Goal: Transaction & Acquisition: Purchase product/service

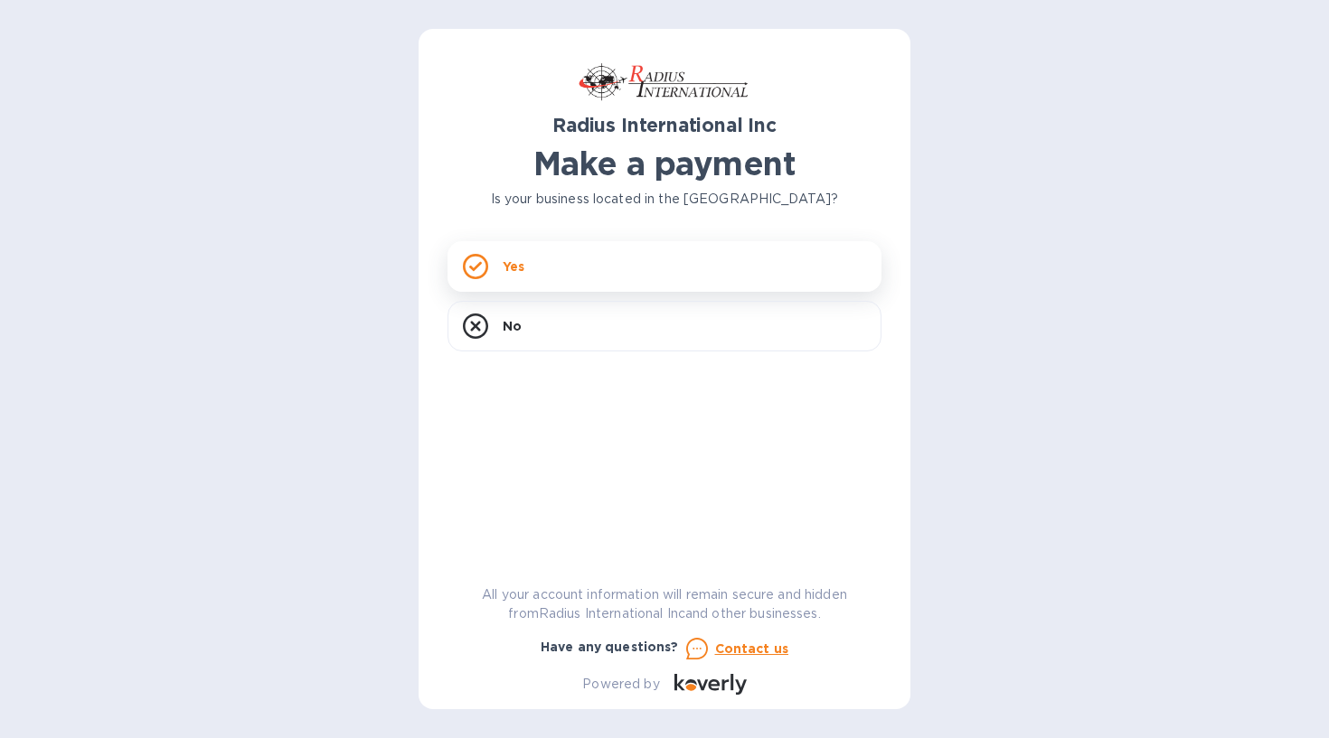
click at [580, 268] on div "Yes" at bounding box center [664, 266] width 434 height 51
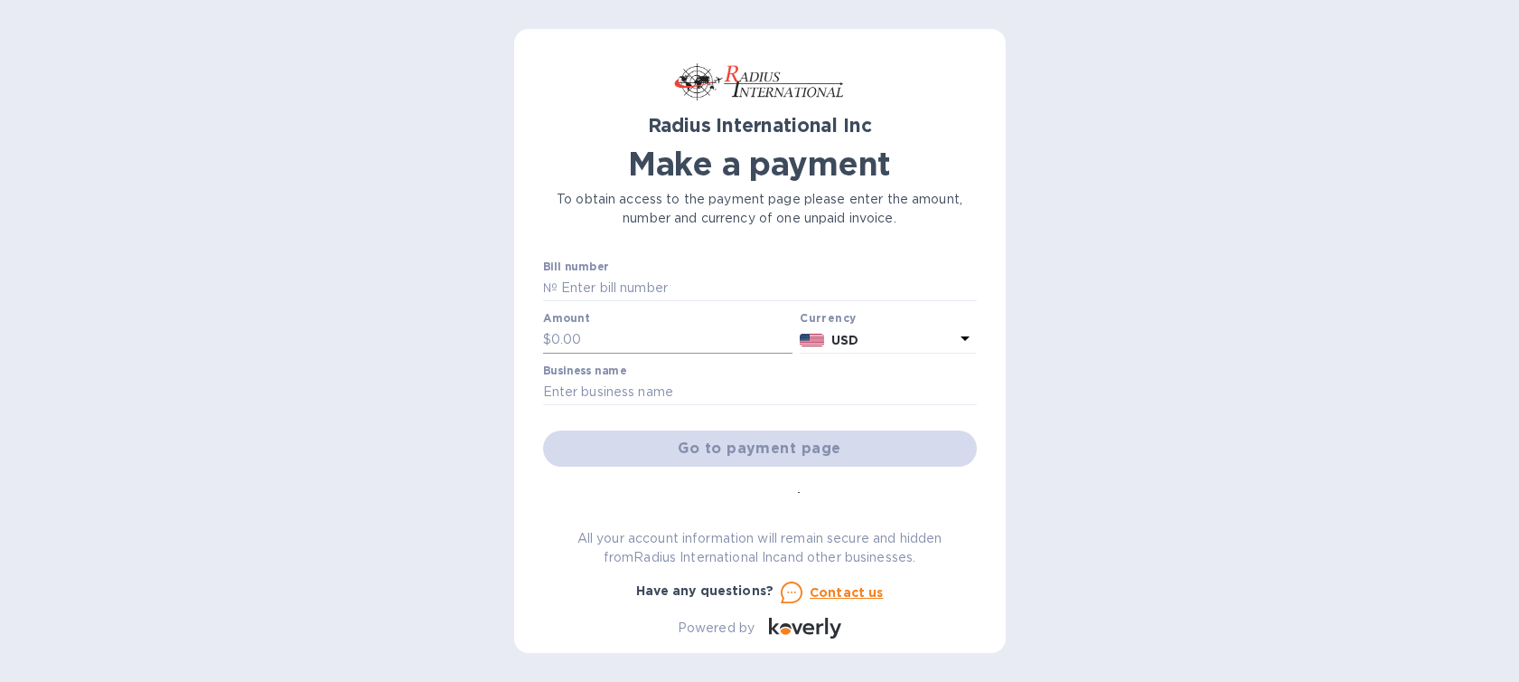
click at [639, 329] on input "text" at bounding box center [672, 339] width 242 height 27
type input "834.60"
click at [672, 390] on input "text" at bounding box center [760, 392] width 434 height 27
type input "Caribbean Electronic Enterprises"
click at [627, 287] on input "text" at bounding box center [767, 288] width 419 height 27
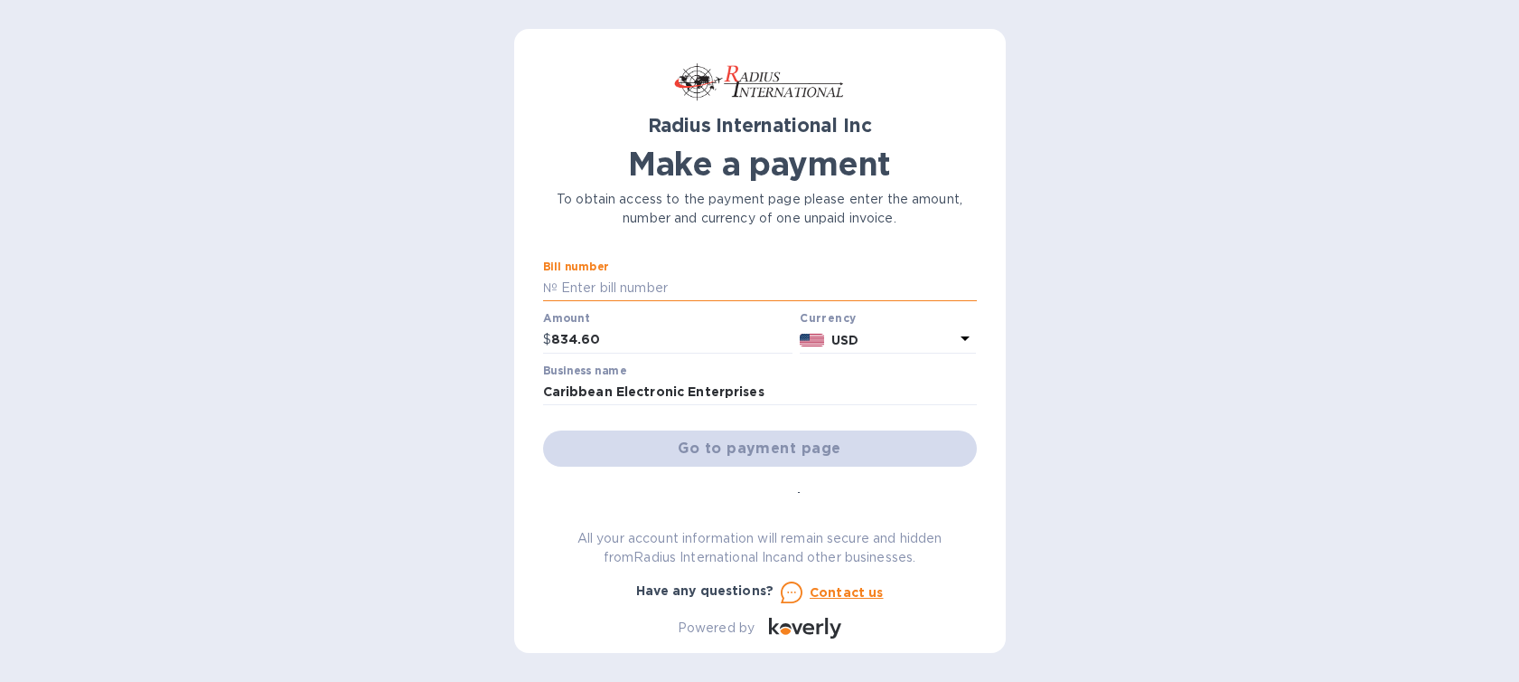
paste input "SAE00097799"
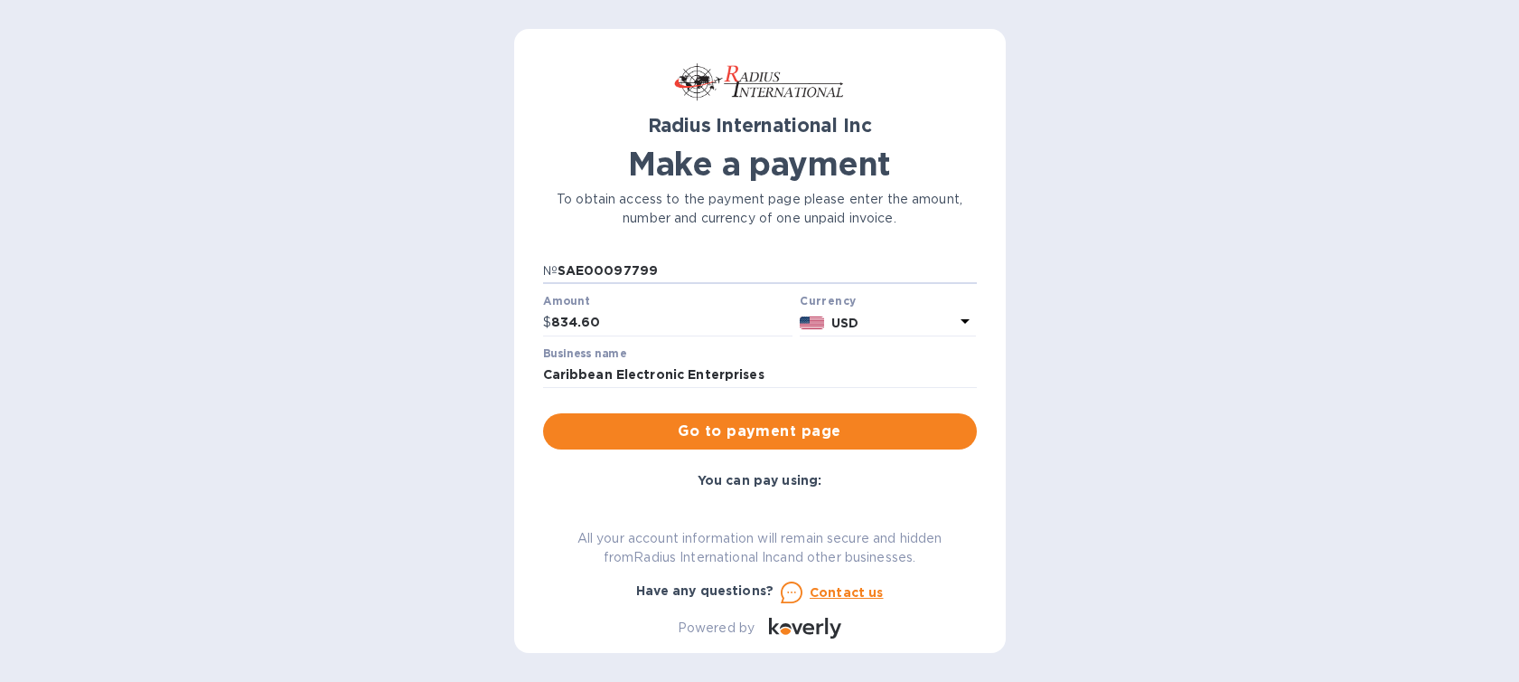
scroll to position [28, 0]
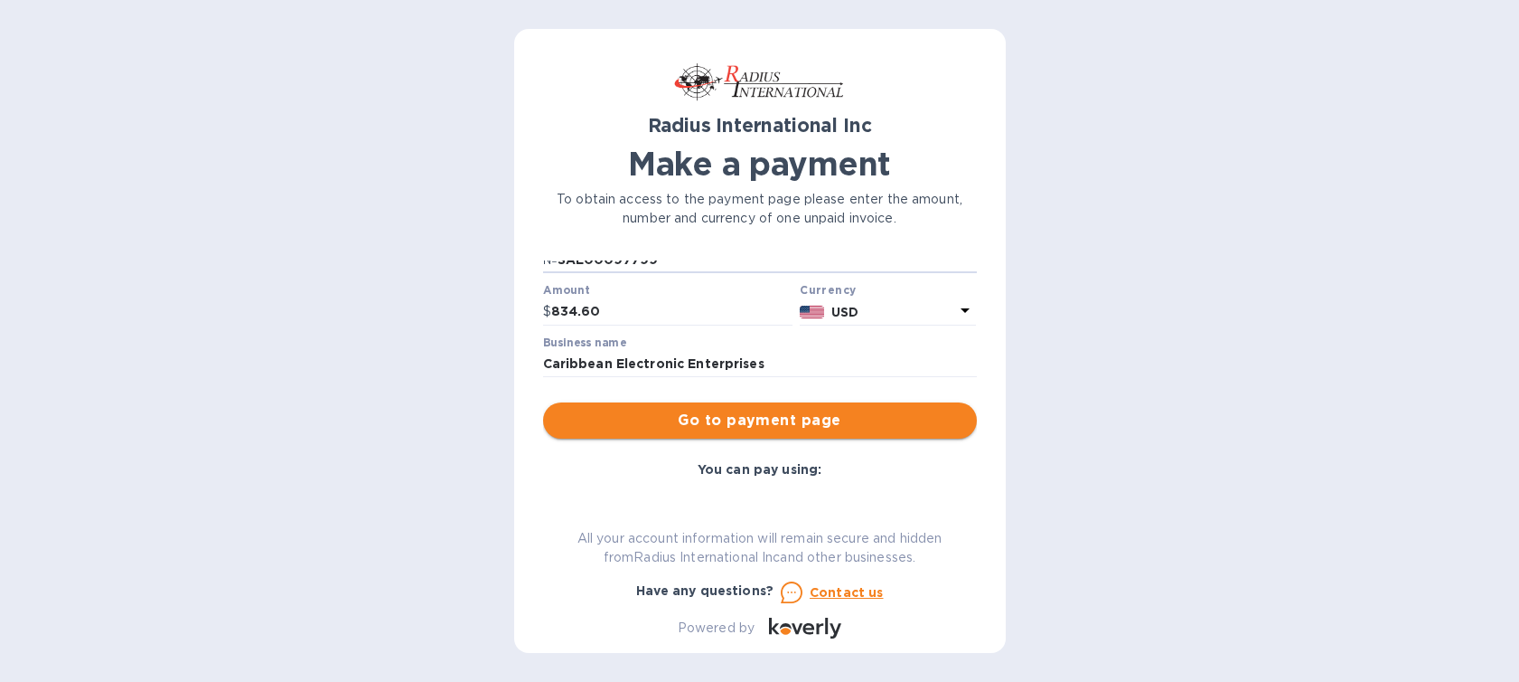
type input "SAE00097799"
click at [756, 429] on span "Go to payment page" at bounding box center [760, 420] width 405 height 22
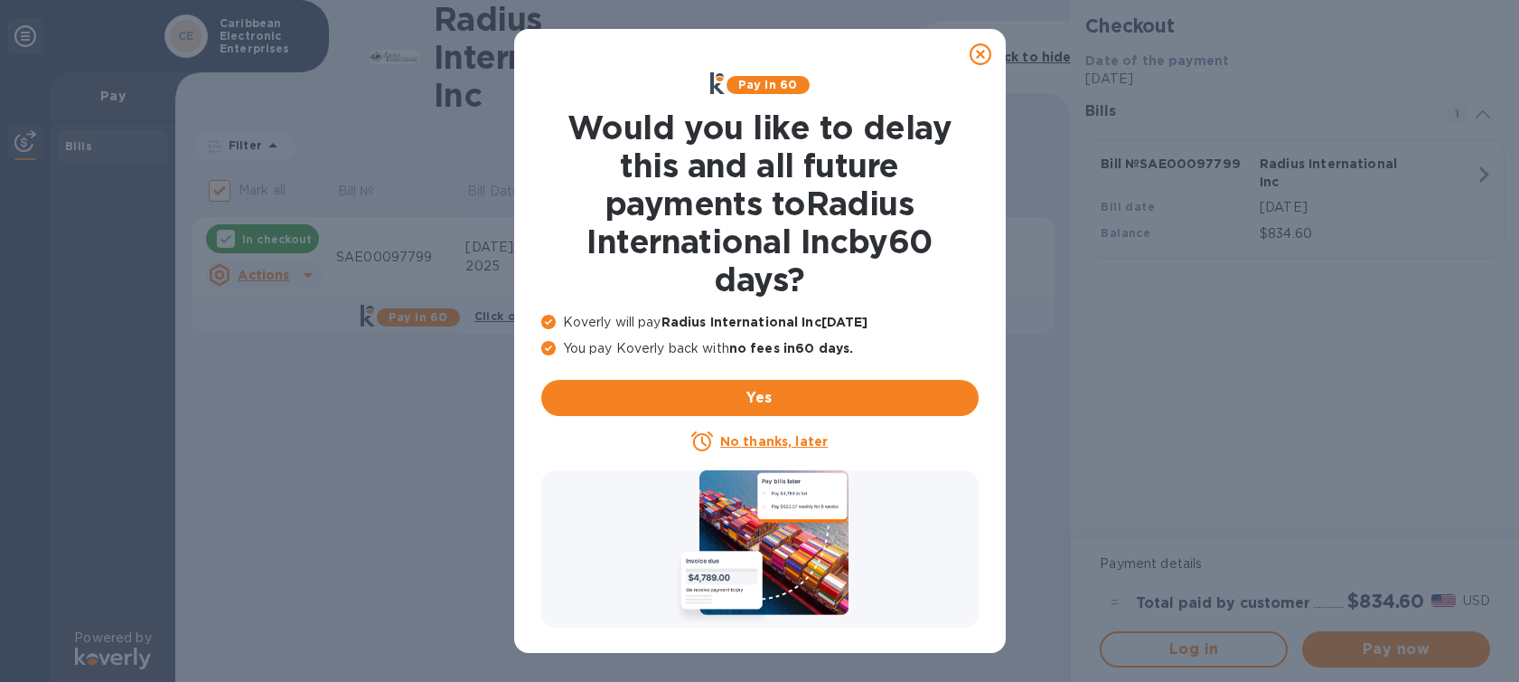
click at [977, 56] on icon at bounding box center [981, 54] width 22 height 22
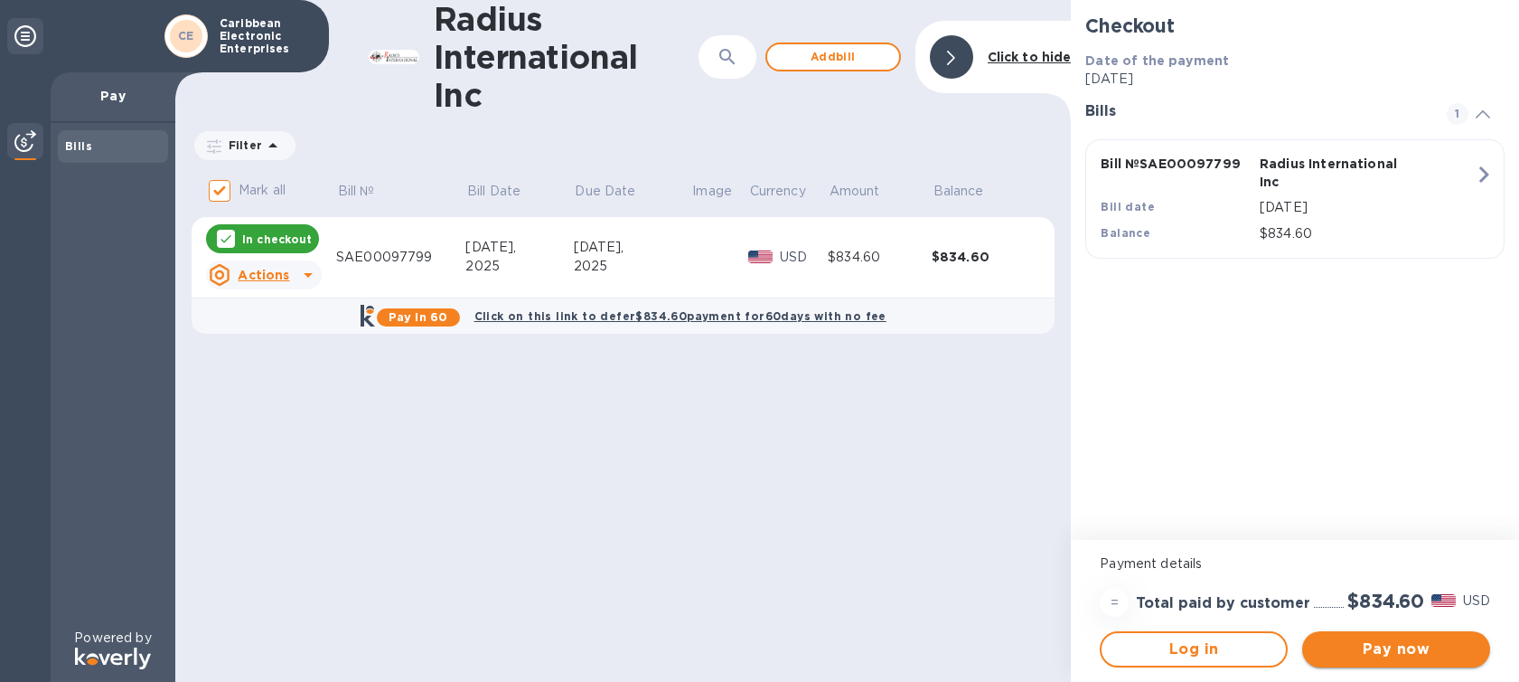
click at [1328, 638] on span "Pay now" at bounding box center [1396, 649] width 159 height 22
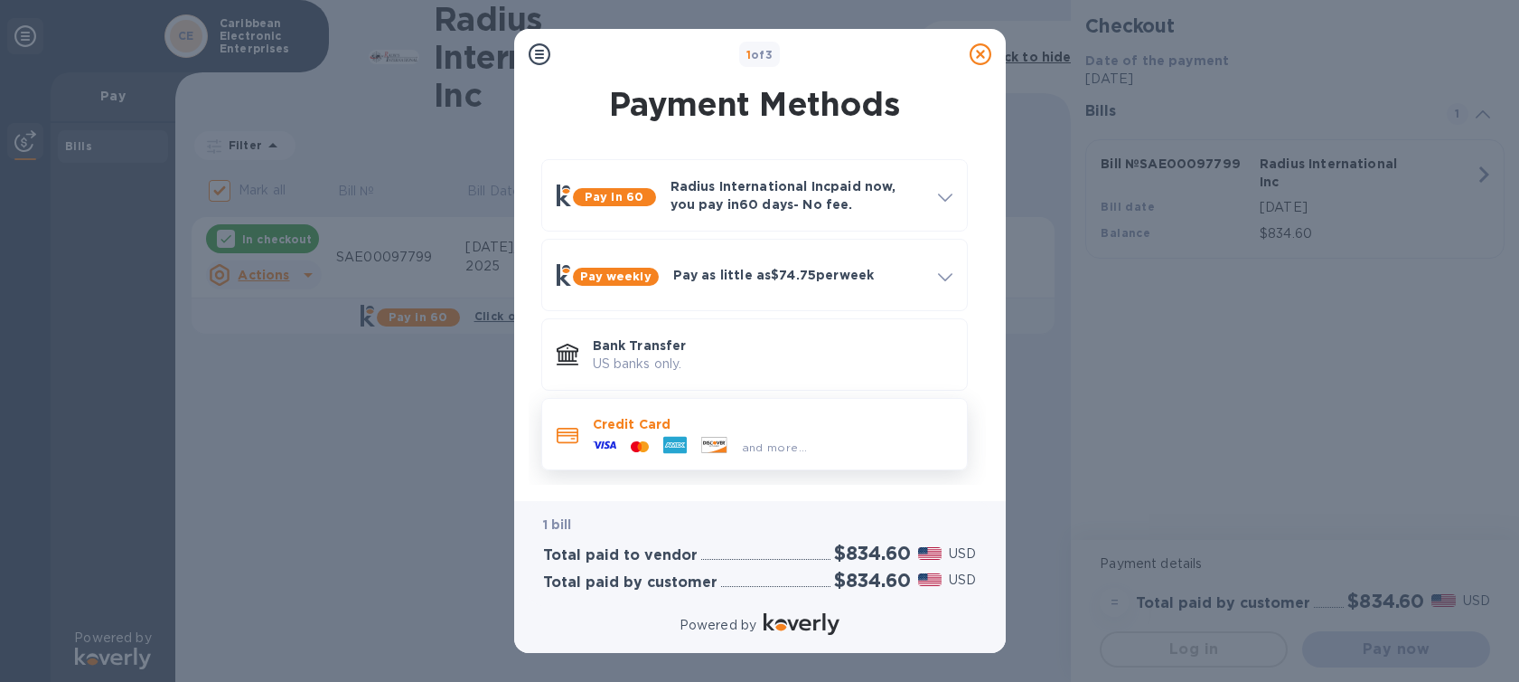
click at [813, 429] on p "Credit Card" at bounding box center [773, 424] width 360 height 18
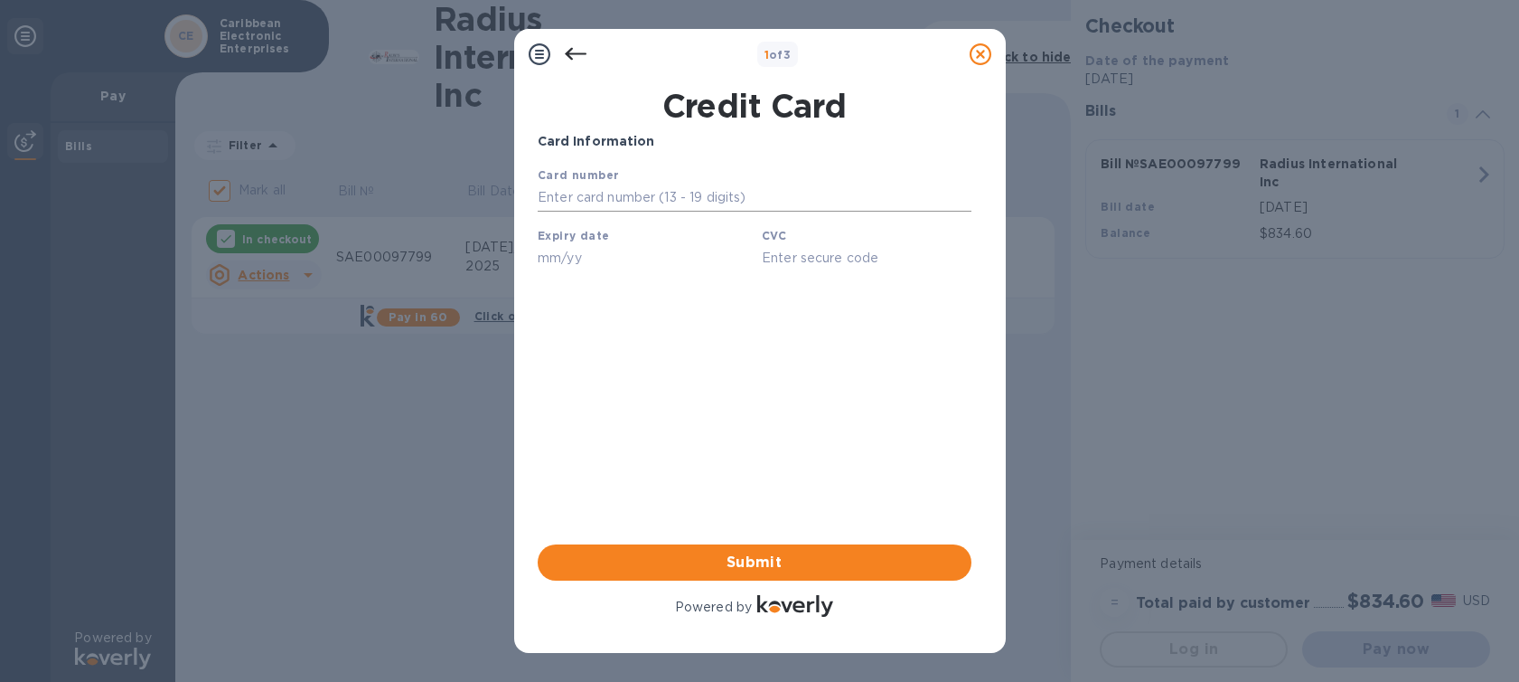
click at [677, 209] on input "text" at bounding box center [754, 197] width 434 height 27
type input "[CREDIT_CARD_NUMBER]"
type input "05/26"
type input "504"
click at [761, 562] on span "Submit" at bounding box center [754, 562] width 405 height 22
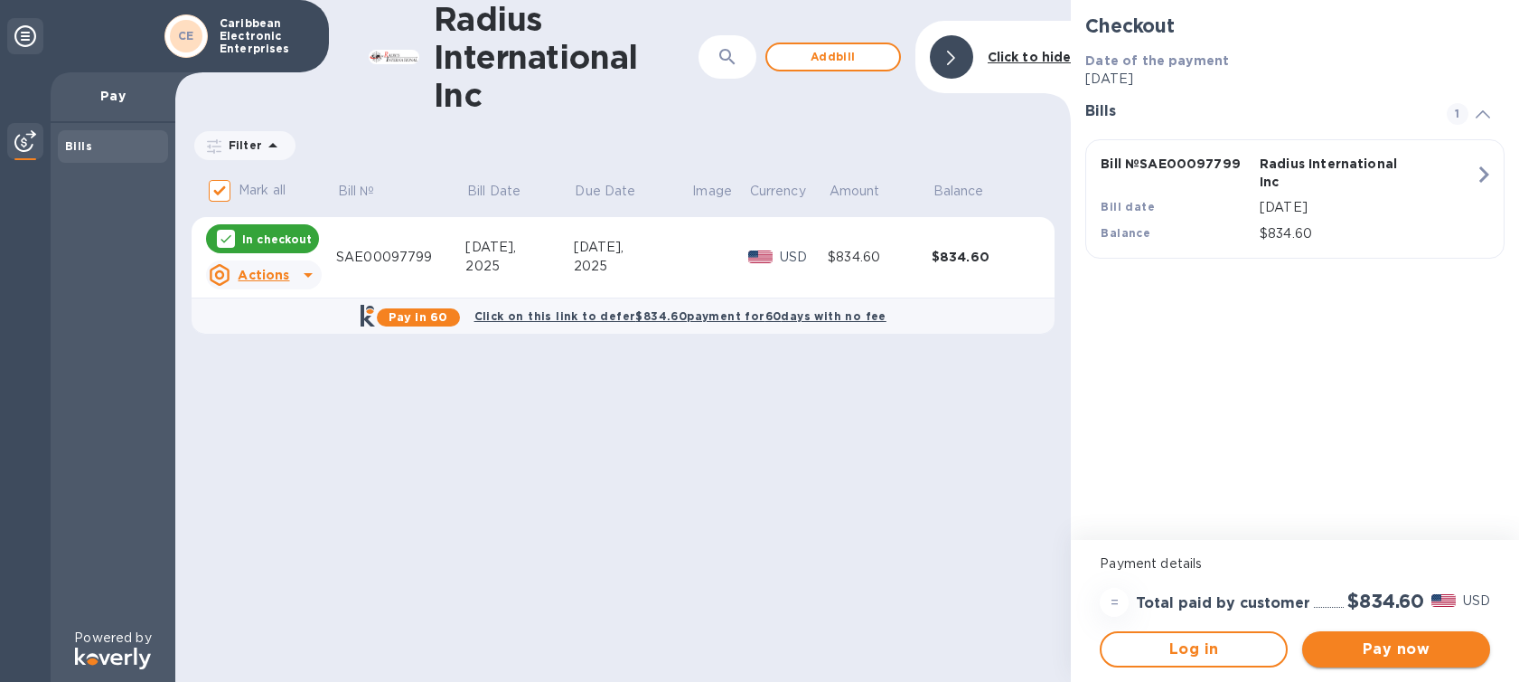
click at [1328, 632] on button "Pay now" at bounding box center [1396, 649] width 188 height 36
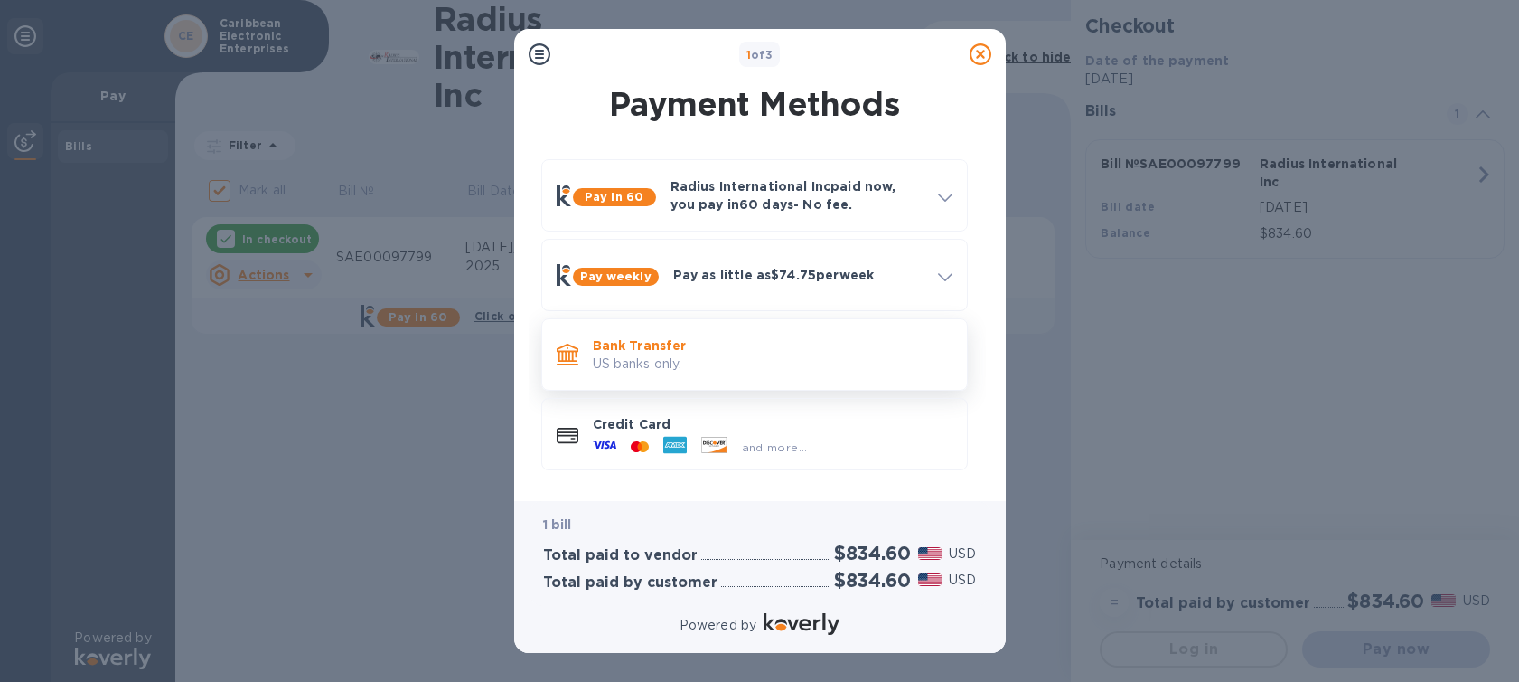
click at [712, 343] on p "Bank Transfer" at bounding box center [773, 345] width 360 height 18
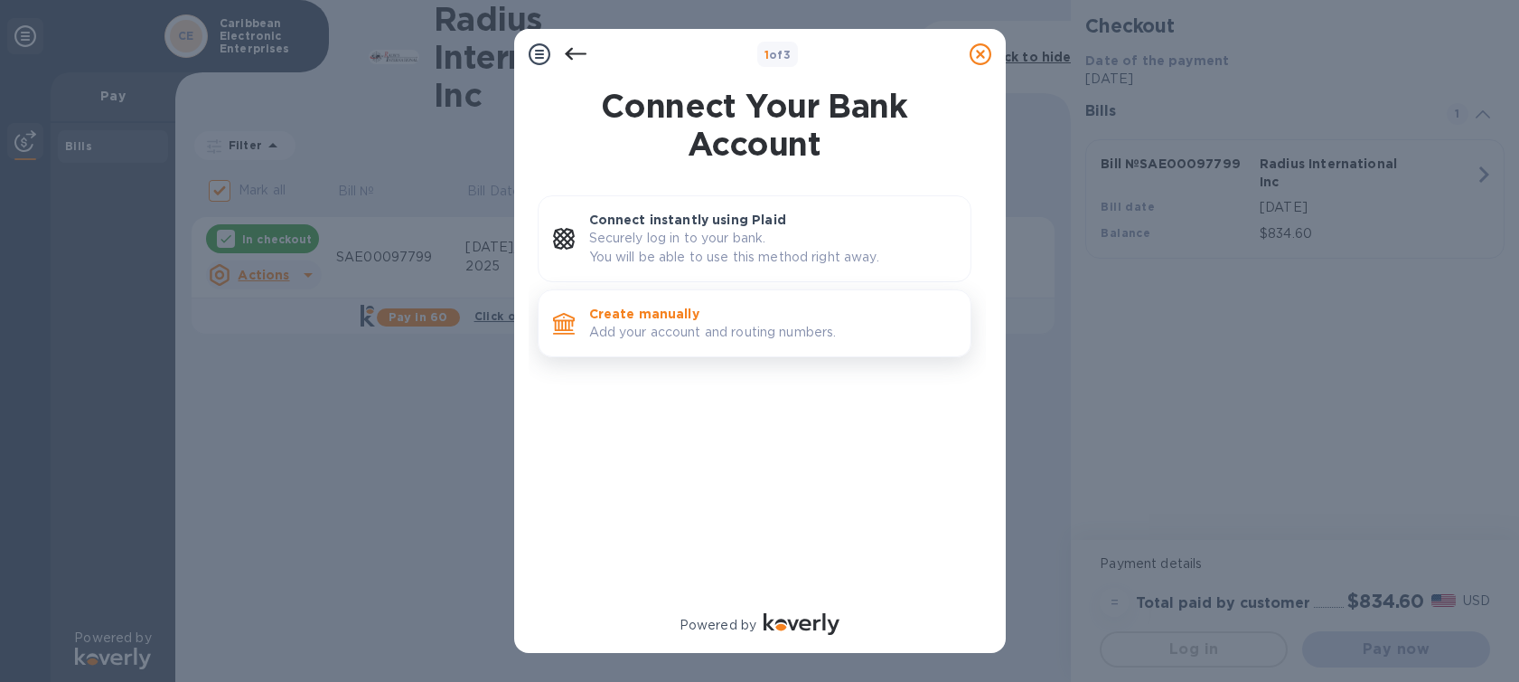
click at [670, 322] on p "Create manually" at bounding box center [772, 314] width 367 height 18
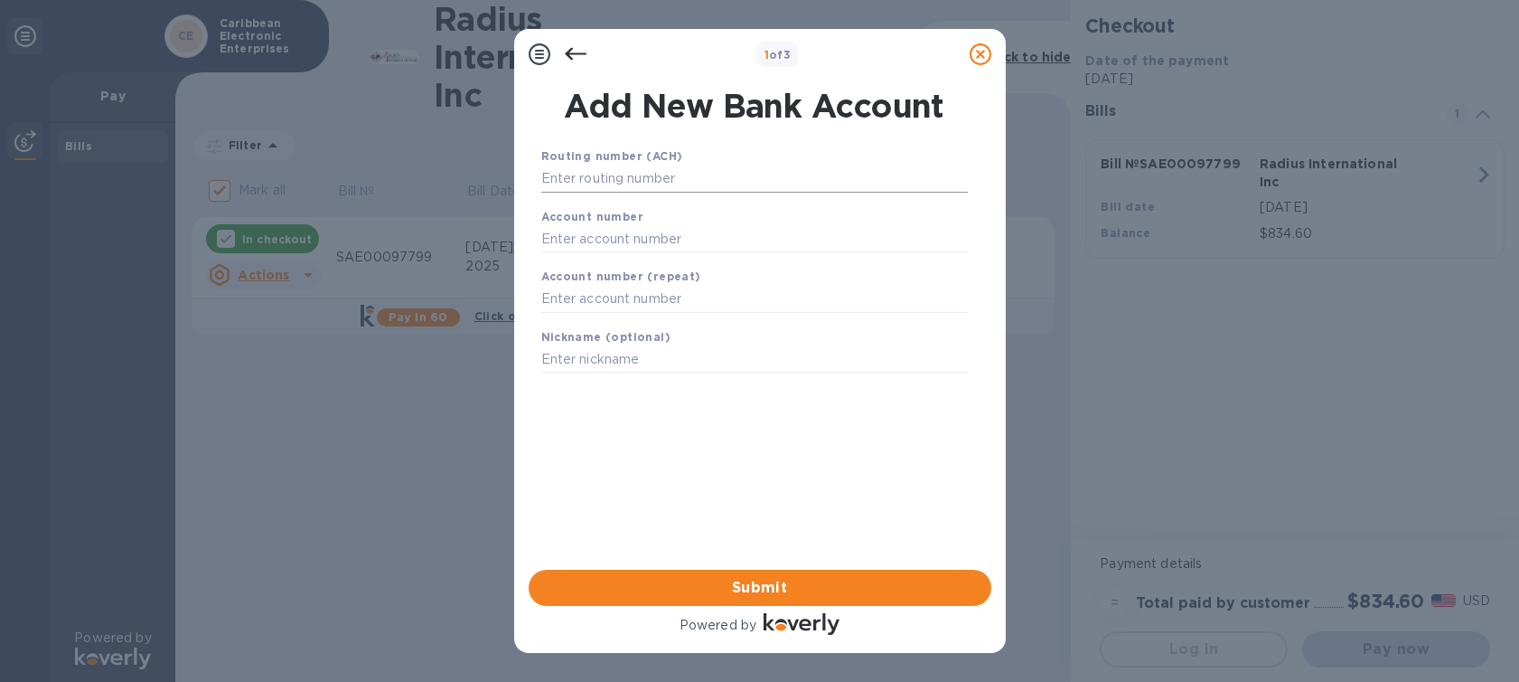
click at [636, 177] on input "text" at bounding box center [754, 178] width 427 height 27
type input "2"
drag, startPoint x: 658, startPoint y: 184, endPoint x: 515, endPoint y: 175, distance: 143.1
click at [515, 175] on div "Add New Bank Account Routing number (ACH) [FINANCIAL_ID] Account number Account…" at bounding box center [760, 325] width 492 height 490
type input "2166860006380"
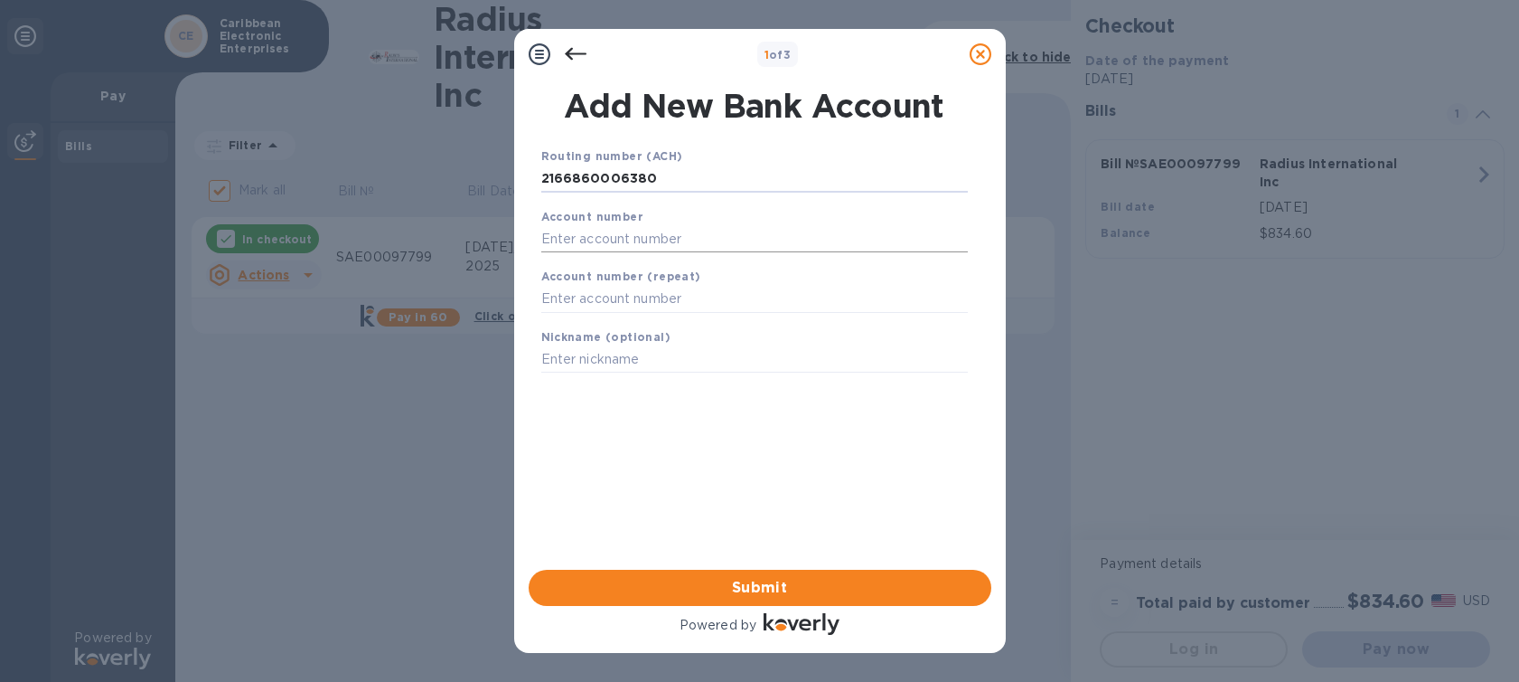
click at [600, 246] on input "text" at bounding box center [754, 238] width 427 height 27
paste input "2166860006380"
type input "2166860006380"
click at [590, 297] on input "text" at bounding box center [754, 299] width 427 height 27
drag, startPoint x: 661, startPoint y: 181, endPoint x: 515, endPoint y: 174, distance: 145.7
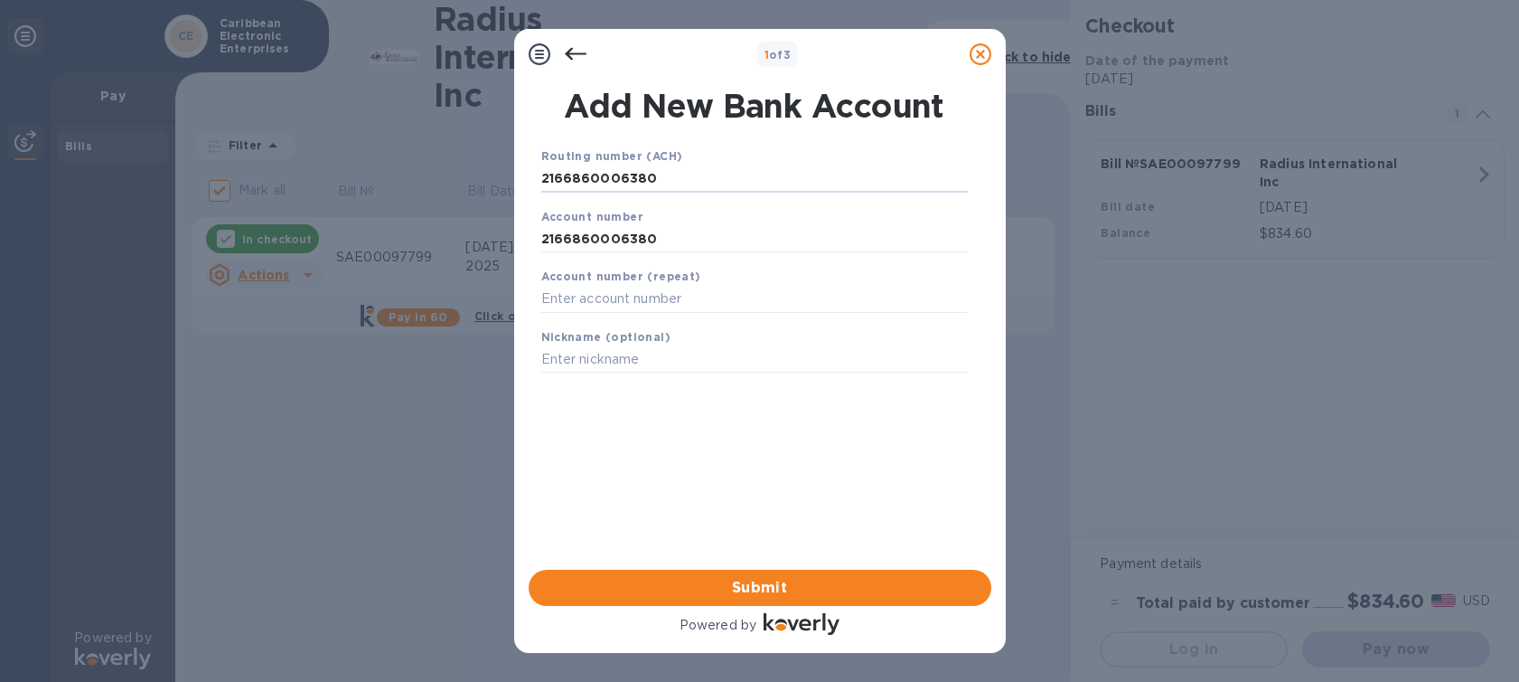
click at [516, 174] on div "Add New Bank Account Routing number (ACH) [FINANCIAL_ID] Account number 2166860…" at bounding box center [760, 325] width 492 height 490
paste input "063107513"
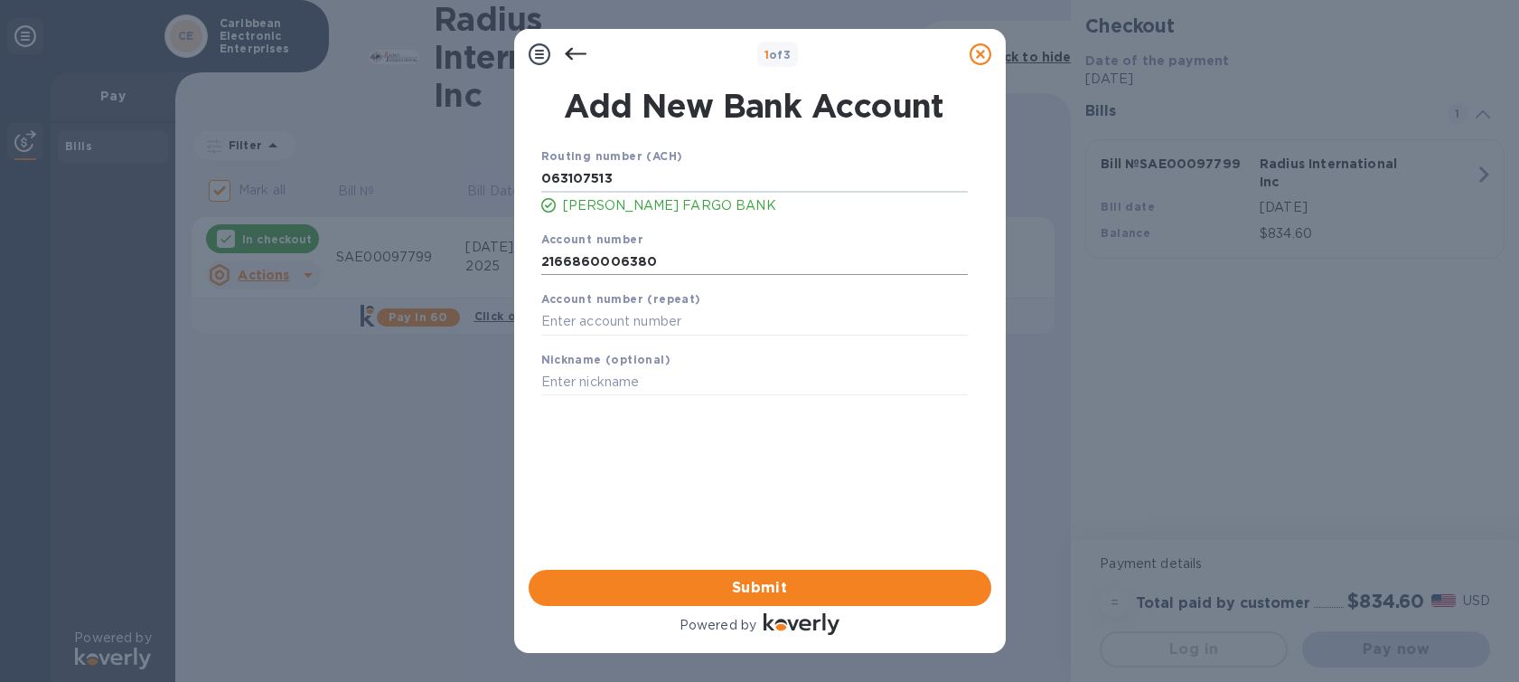
type input "063107513"
drag, startPoint x: 657, startPoint y: 264, endPoint x: 501, endPoint y: 253, distance: 156.7
click at [501, 253] on div "1 of 3 Add New Bank Account Routing number (ACH) [US_BANK_ROUTING_MICR] [PERSON…" at bounding box center [759, 341] width 1519 height 682
click at [583, 318] on input "text" at bounding box center [754, 321] width 427 height 27
paste input "2166860006380"
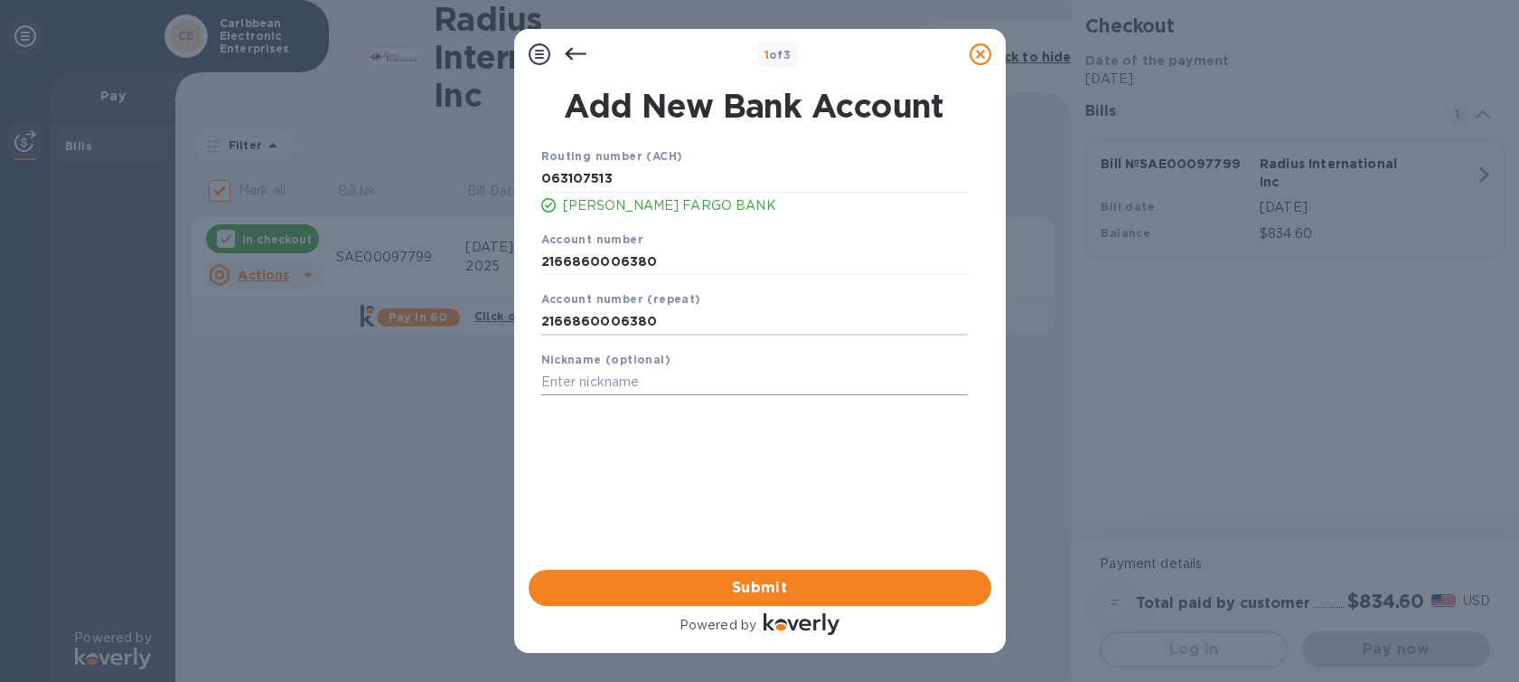
type input "2166860006380"
click at [594, 375] on input "text" at bounding box center [754, 382] width 427 height 27
type input "WF CEE"
click at [748, 592] on span "Submit" at bounding box center [760, 588] width 434 height 22
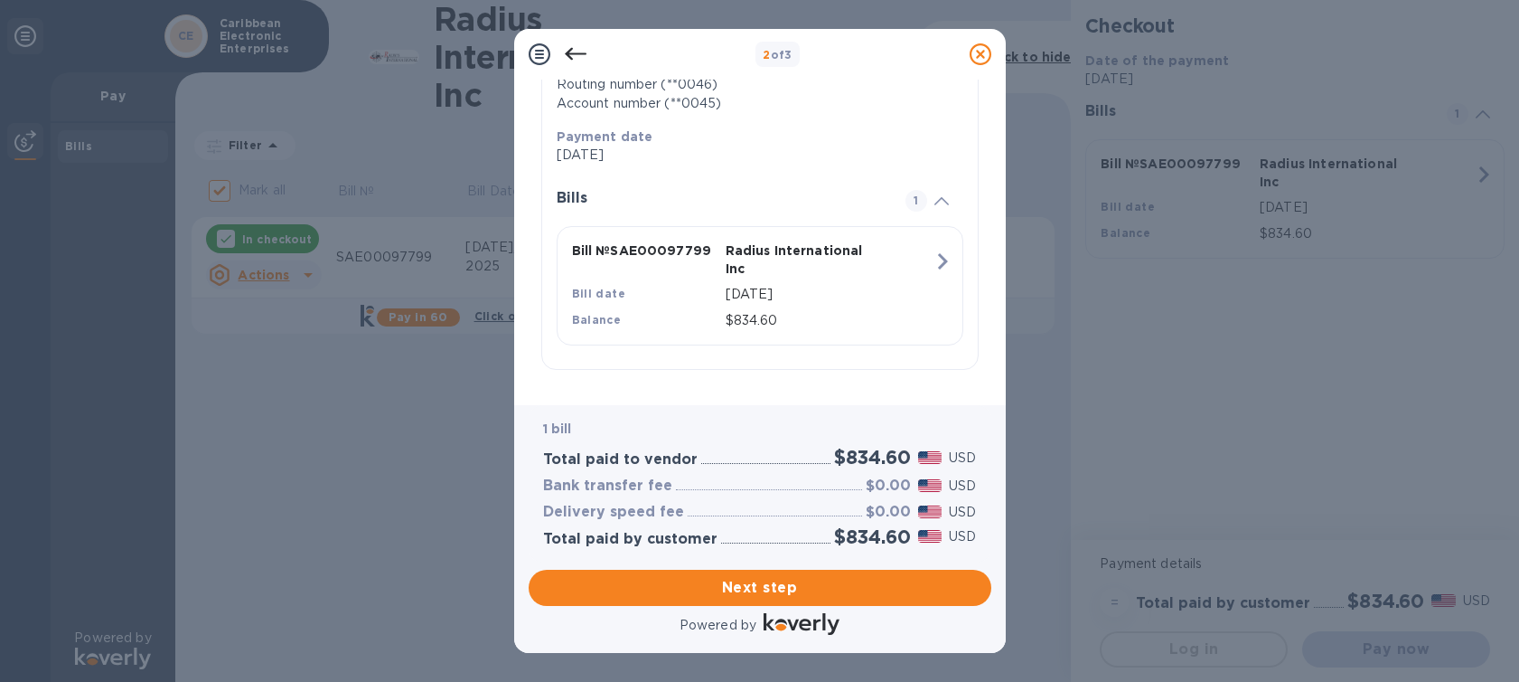
scroll to position [324, 0]
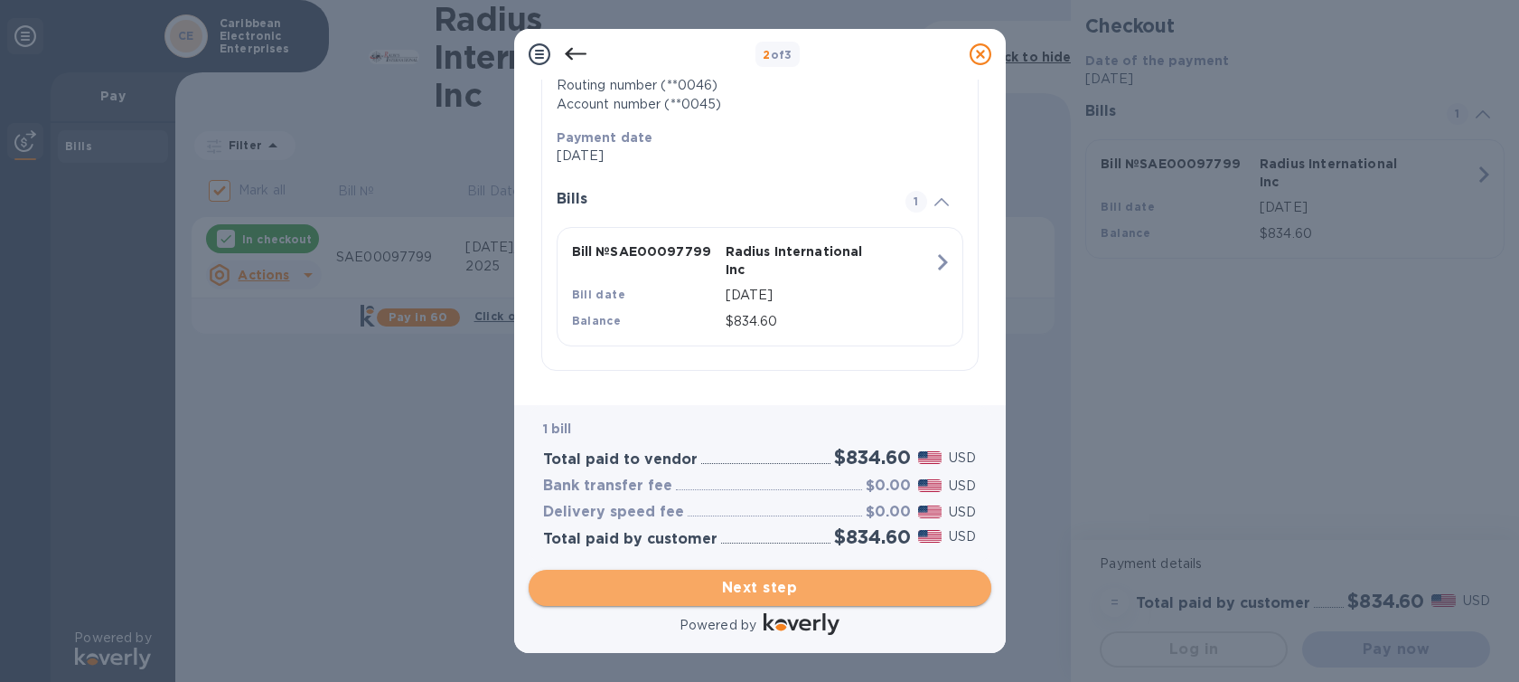
click at [790, 588] on span "Next step" at bounding box center [760, 588] width 434 height 22
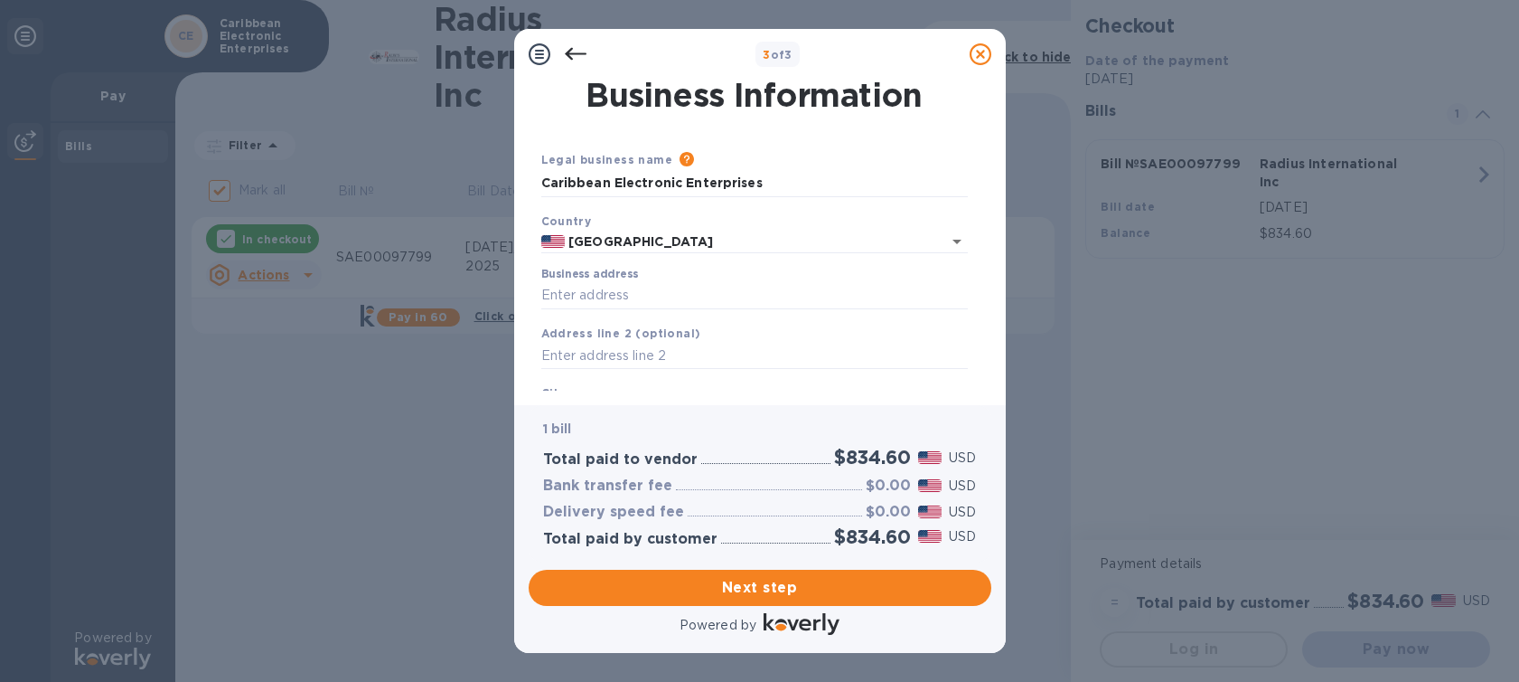
scroll to position [0, 0]
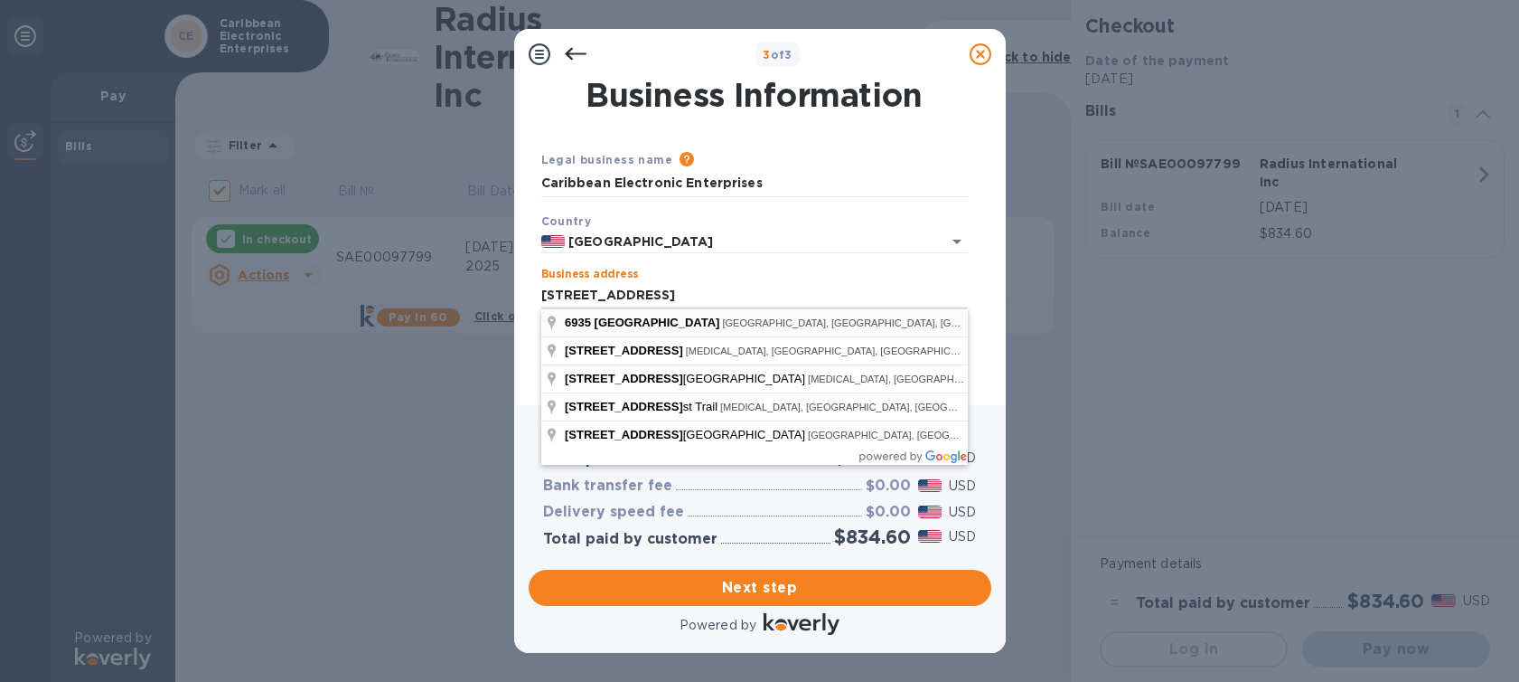
type input "[STREET_ADDRESS]"
type input "[GEOGRAPHIC_DATA]"
type input "FL"
type input "33166"
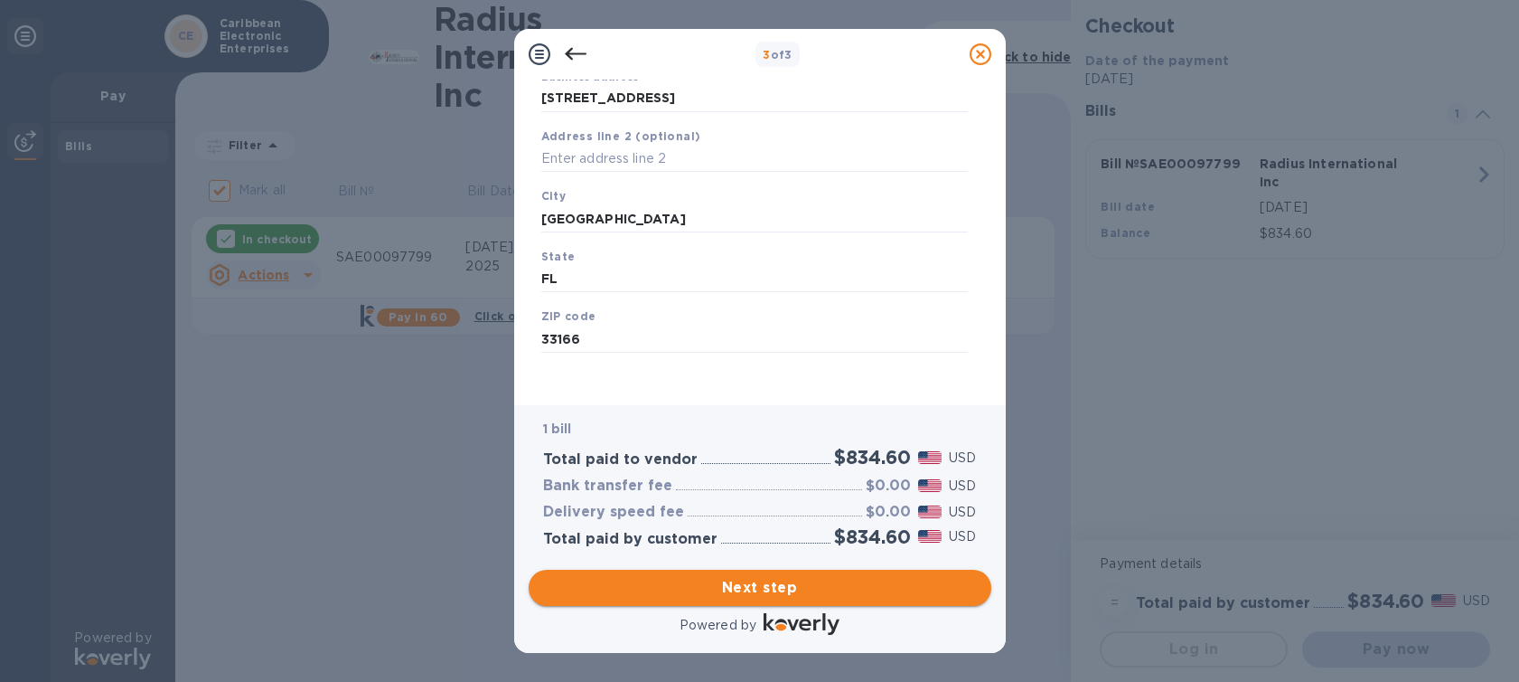
click at [758, 586] on span "Next step" at bounding box center [760, 588] width 434 height 22
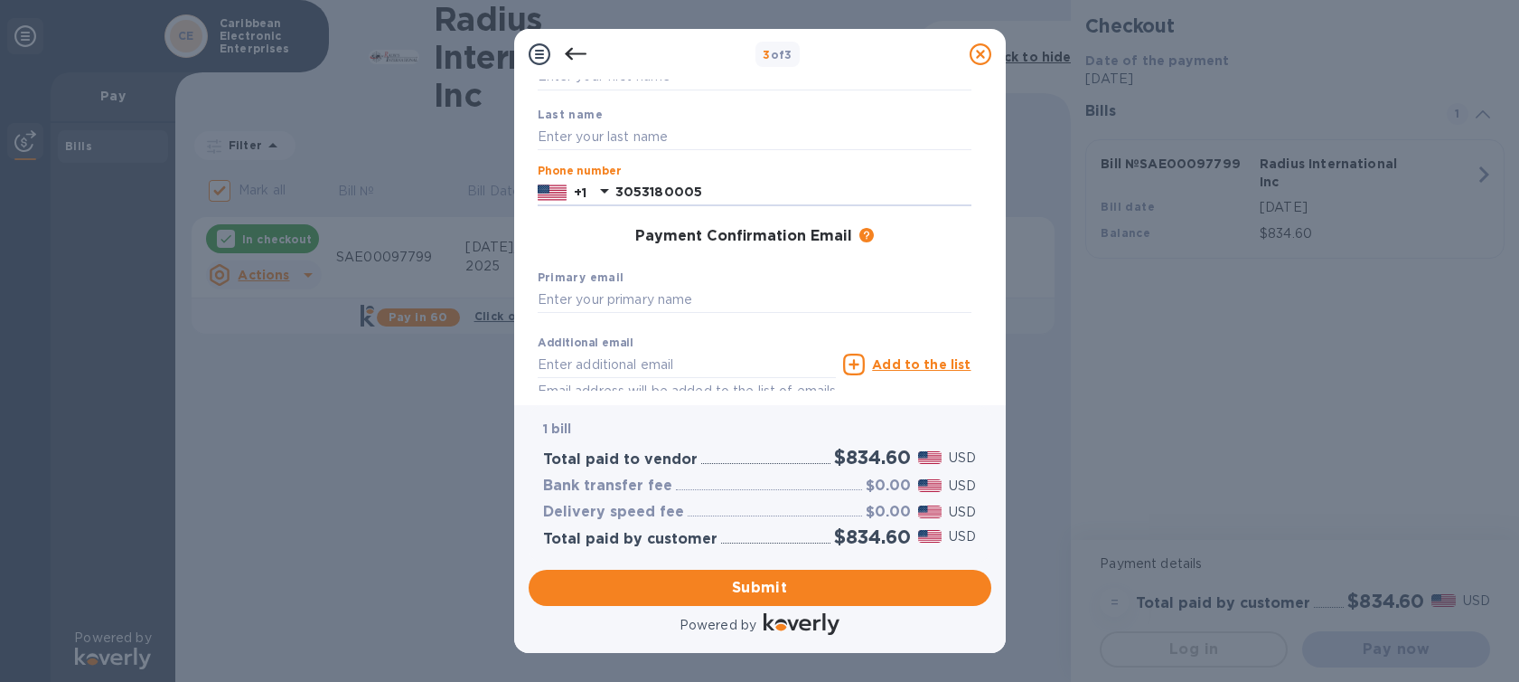
scroll to position [144, 0]
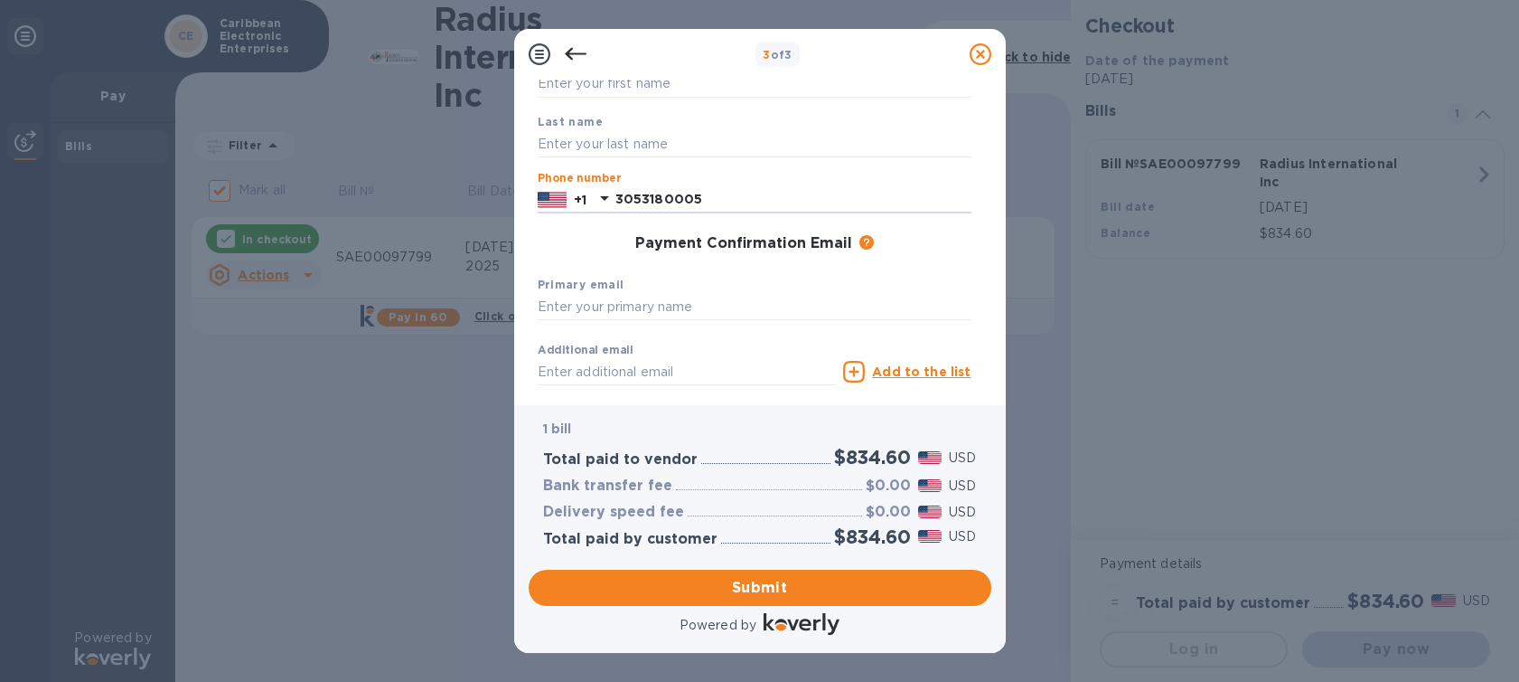
type input "3053180005"
click at [649, 98] on div "First name" at bounding box center [755, 74] width 448 height 61
type input "[PERSON_NAME]"
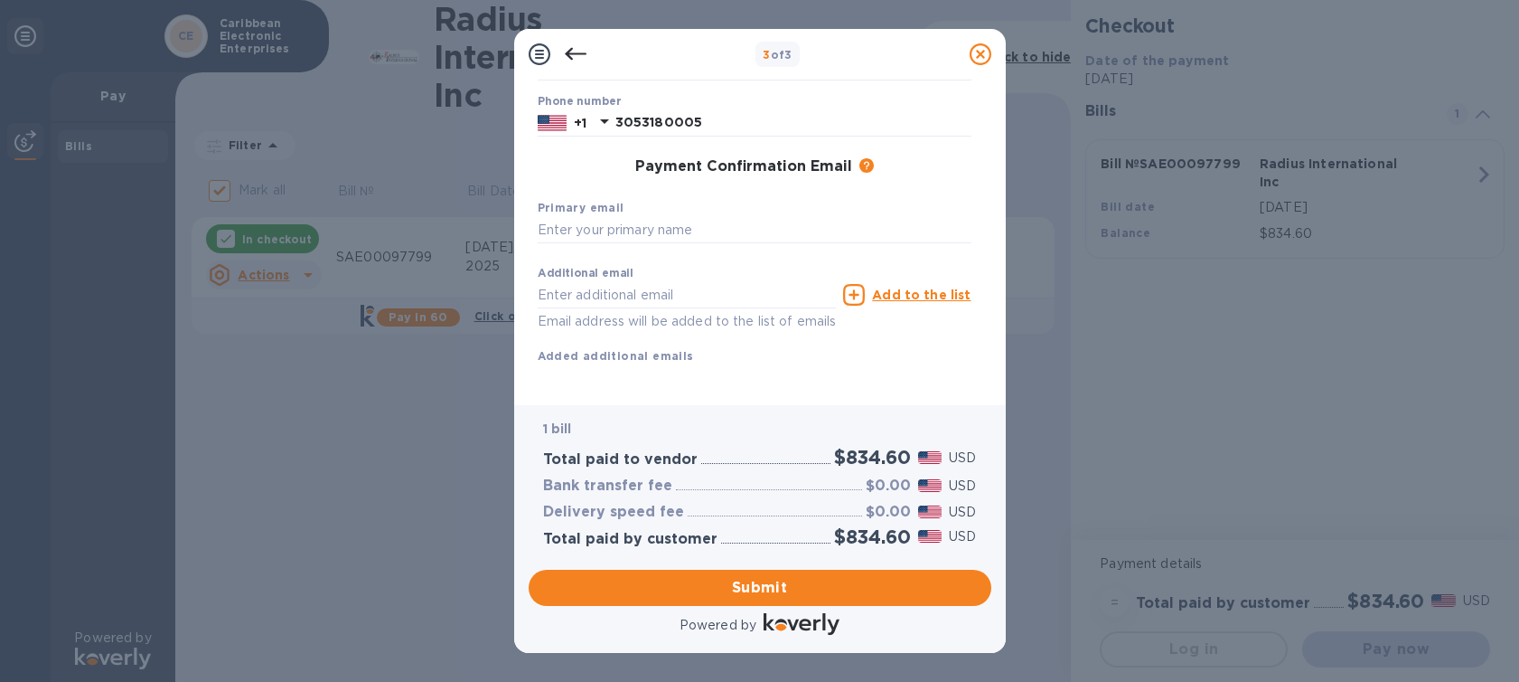
scroll to position [220, 0]
type input "[PERSON_NAME]"
type input "[EMAIL_ADDRESS][DOMAIN_NAME]"
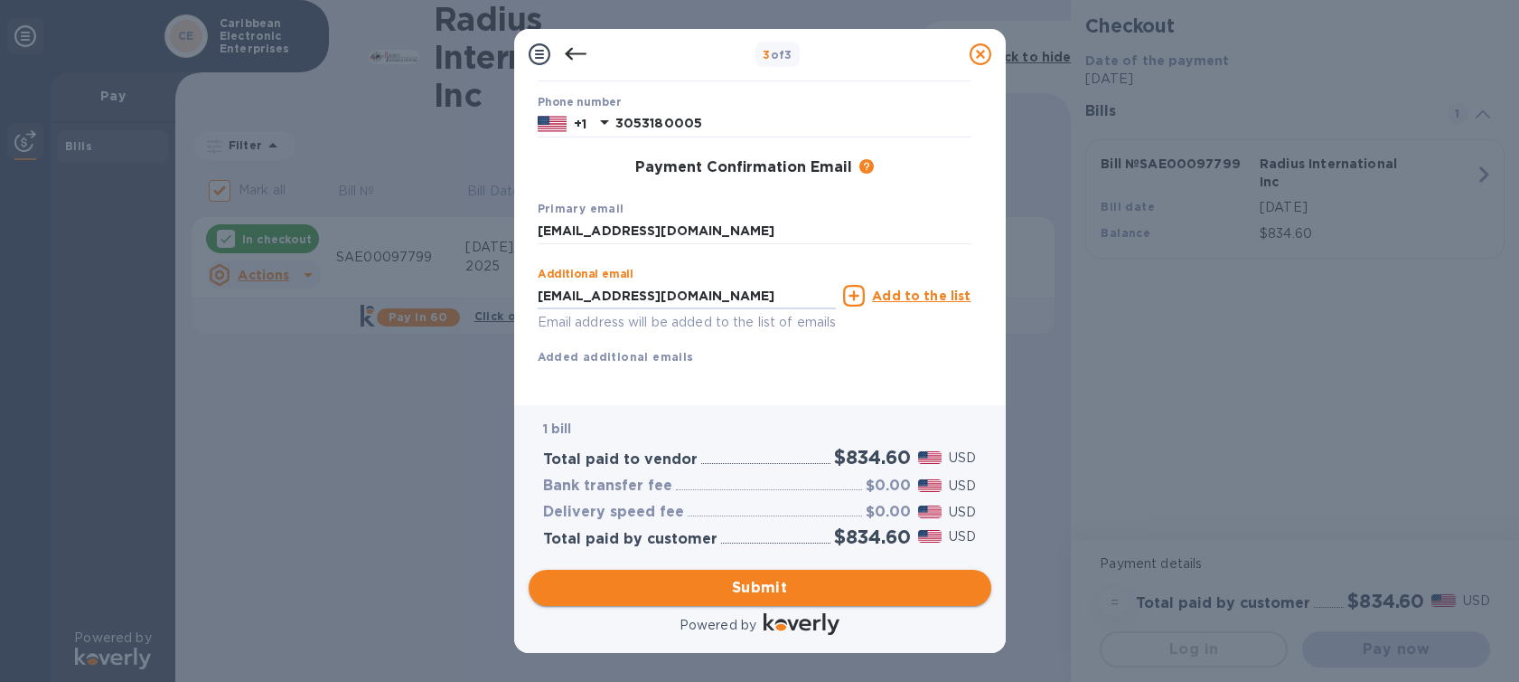
click at [758, 591] on span "Submit" at bounding box center [760, 588] width 434 height 22
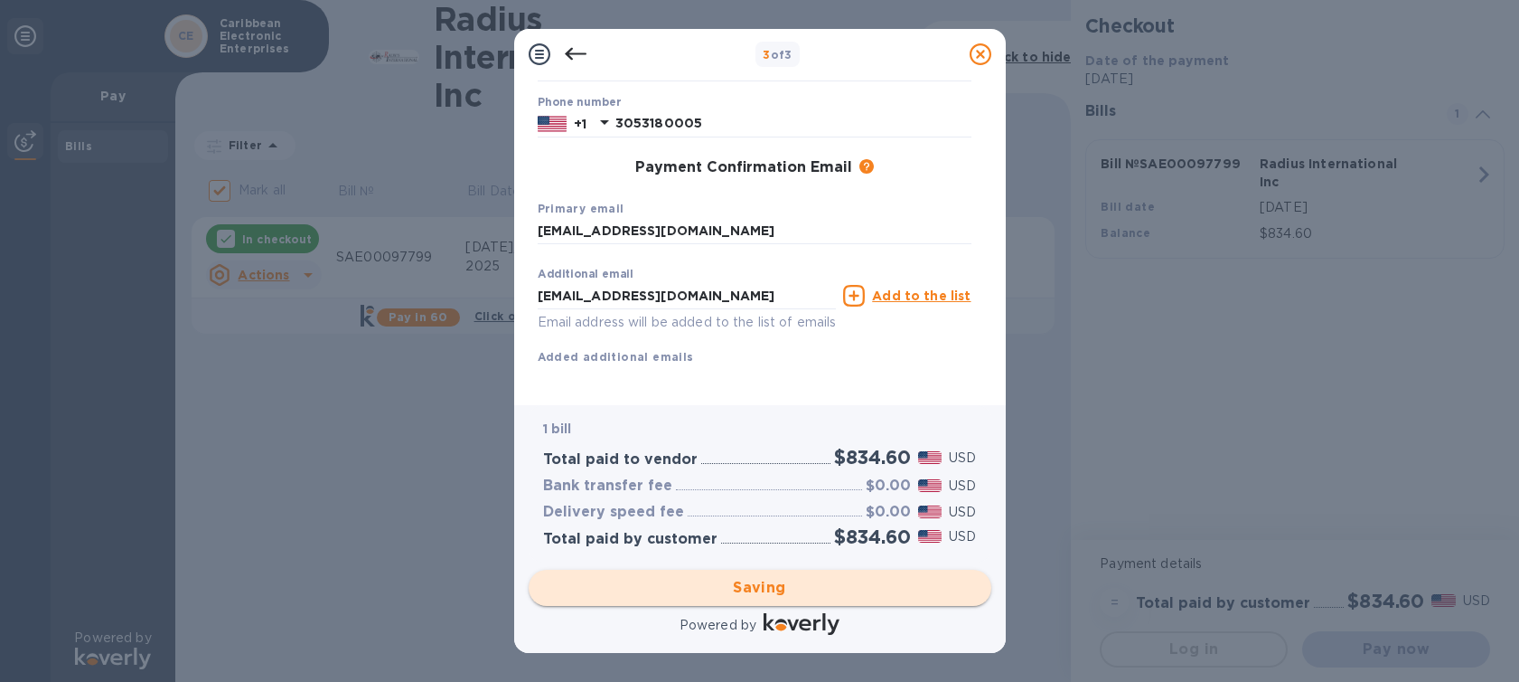
checkbox input "false"
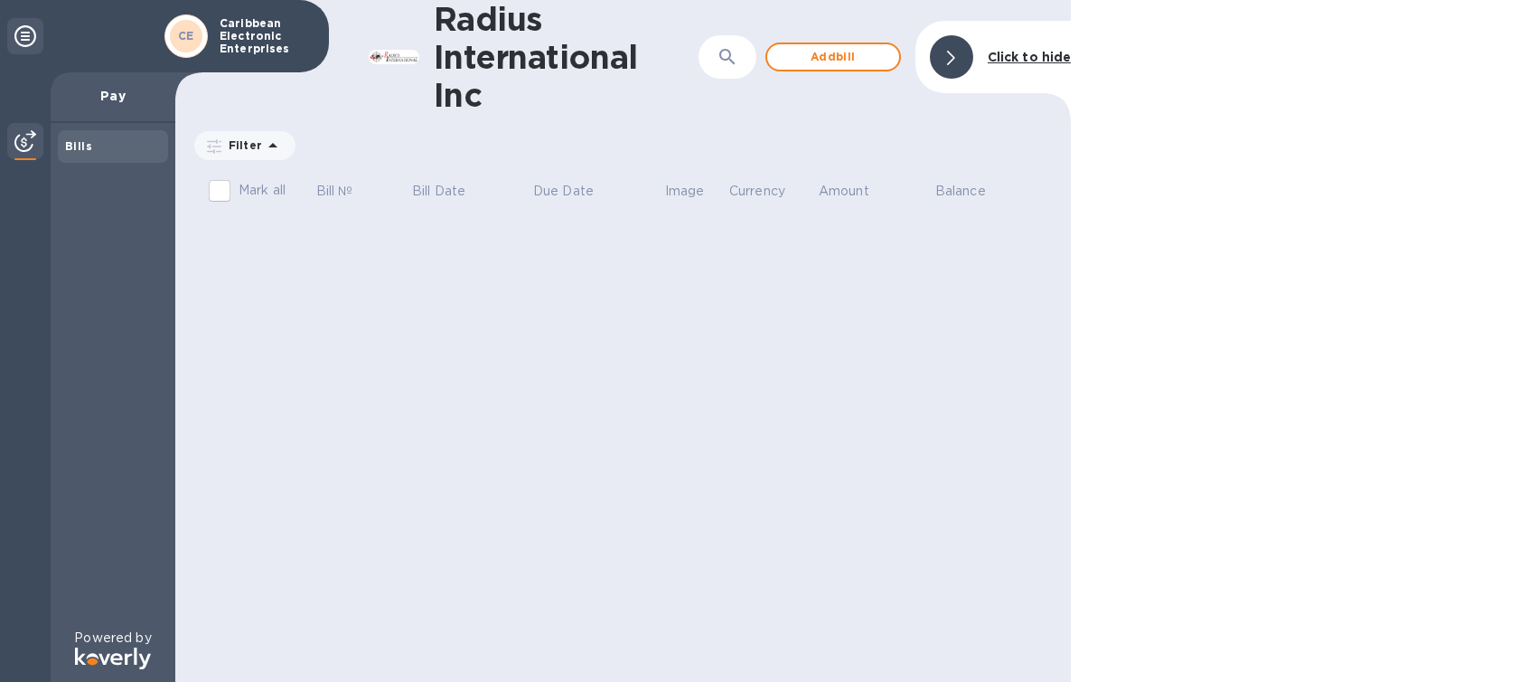
click at [31, 46] on icon at bounding box center [25, 36] width 22 height 22
